Goal: Task Accomplishment & Management: Use online tool/utility

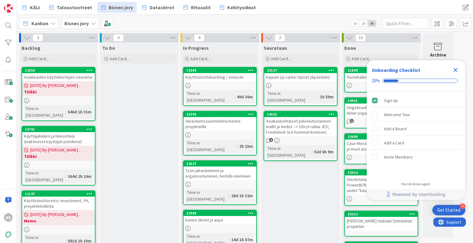
click at [452, 70] on icon "Close Checklist" at bounding box center [455, 69] width 7 height 7
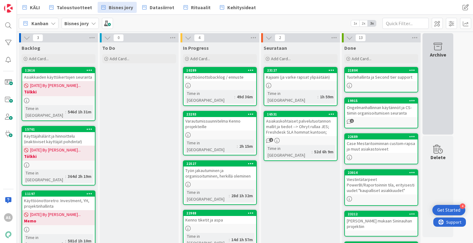
click at [440, 57] on div "Archive" at bounding box center [438, 54] width 16 height 7
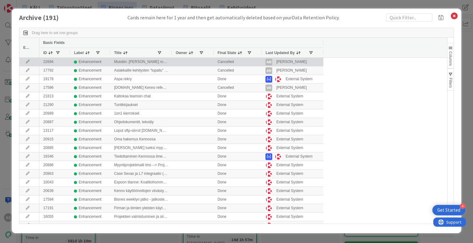
click at [30, 63] on icon at bounding box center [27, 62] width 9 height 4
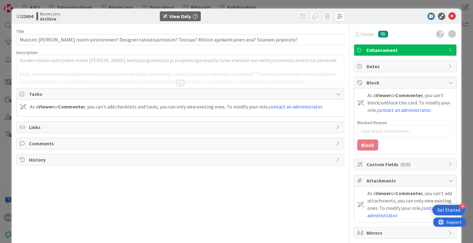
click at [179, 81] on div at bounding box center [180, 83] width 7 height 5
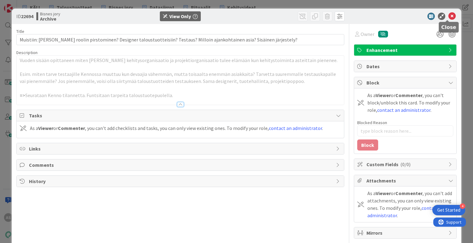
click at [448, 16] on icon at bounding box center [451, 16] width 7 height 7
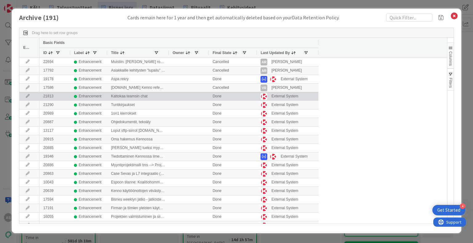
click at [28, 98] on div at bounding box center [29, 96] width 20 height 8
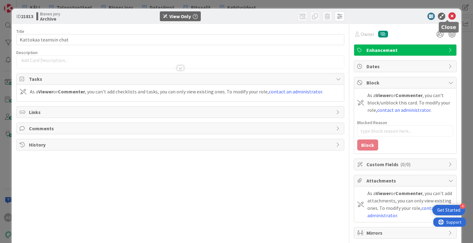
click at [448, 18] on icon at bounding box center [451, 16] width 7 height 7
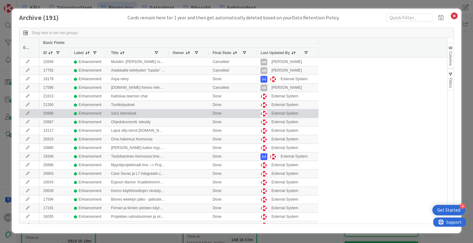
click at [26, 114] on icon at bounding box center [27, 114] width 9 height 4
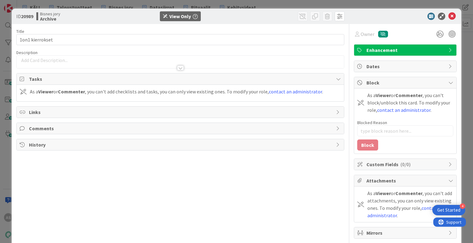
click at [451, 17] on div at bounding box center [401, 16] width 109 height 7
click at [450, 16] on icon at bounding box center [451, 16] width 7 height 7
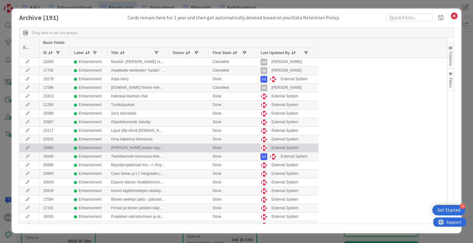
click at [26, 147] on icon at bounding box center [27, 148] width 9 height 4
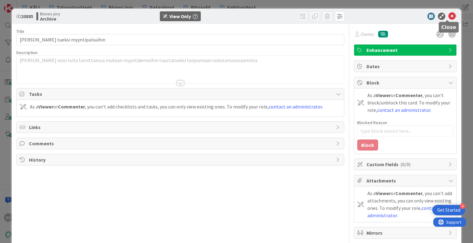
click at [449, 16] on icon at bounding box center [451, 16] width 7 height 7
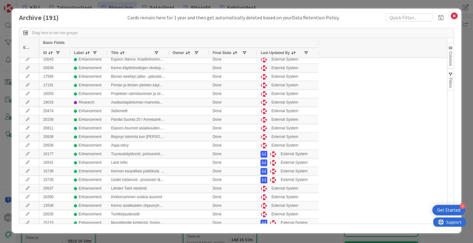
scroll to position [185, 0]
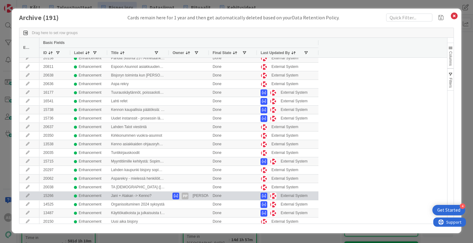
click at [25, 196] on icon at bounding box center [27, 196] width 9 height 4
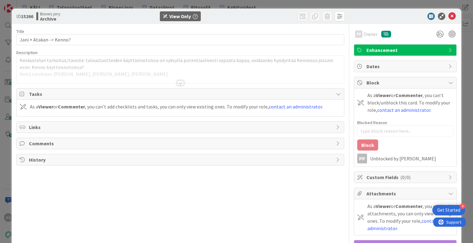
click at [178, 82] on div at bounding box center [180, 83] width 7 height 5
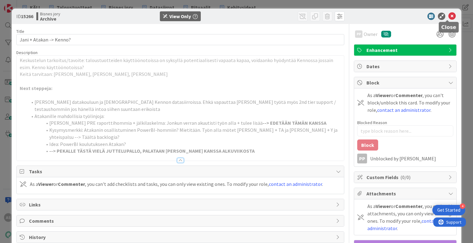
click at [448, 14] on icon at bounding box center [451, 16] width 7 height 7
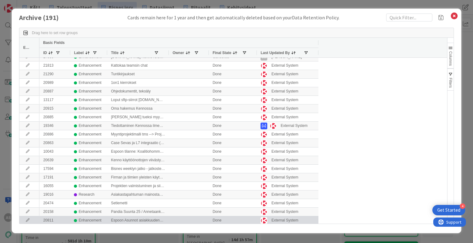
scroll to position [62, 0]
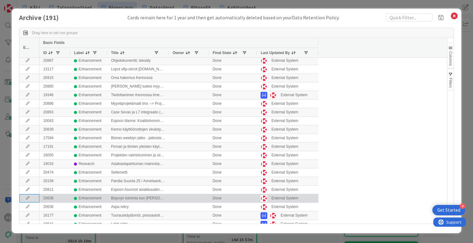
click at [26, 199] on icon at bounding box center [27, 199] width 9 height 4
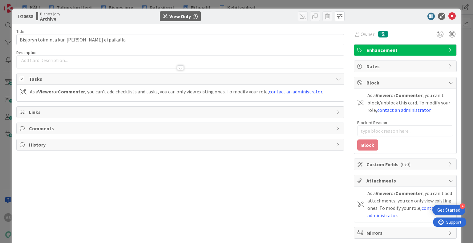
type textarea "x"
click at [448, 16] on icon at bounding box center [451, 16] width 7 height 7
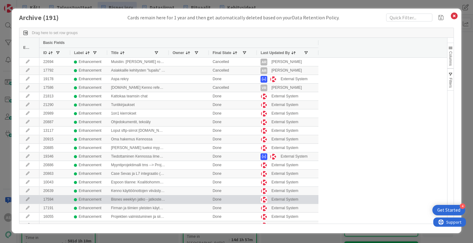
scroll to position [31, 0]
